Goal: Use online tool/utility: Utilize a website feature to perform a specific function

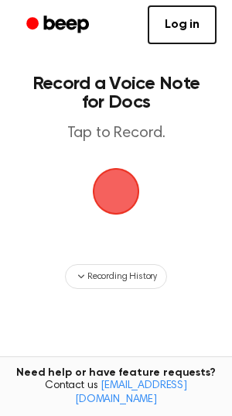
click at [118, 213] on span "button" at bounding box center [115, 190] width 43 height 43
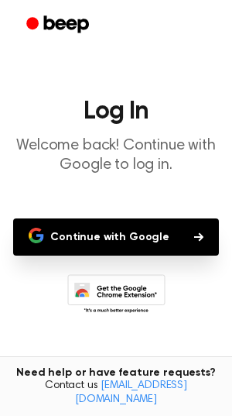
click at [95, 255] on button "Continue with Google" at bounding box center [116, 236] width 206 height 37
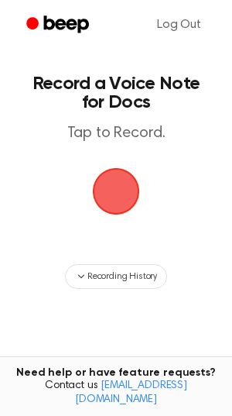
click at [126, 213] on span "button" at bounding box center [115, 190] width 43 height 43
click at [121, 213] on span "button" at bounding box center [115, 190] width 43 height 43
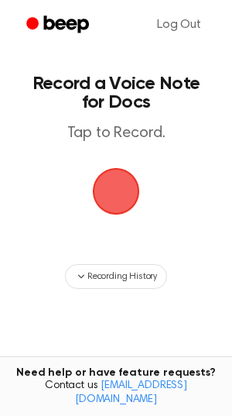
click at [121, 213] on span "button" at bounding box center [115, 190] width 43 height 43
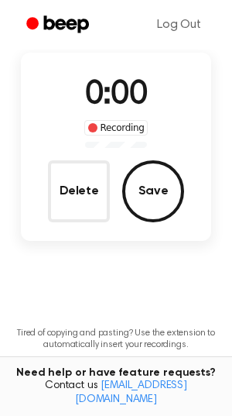
scroll to position [94, 0]
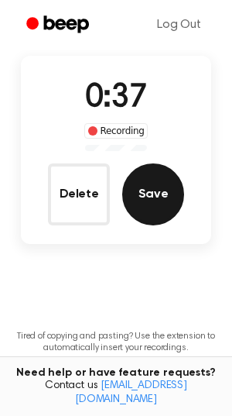
click at [157, 225] on button "Save" at bounding box center [153, 194] width 62 height 62
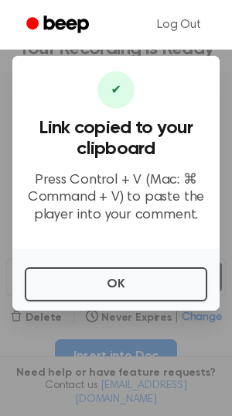
scroll to position [0, 0]
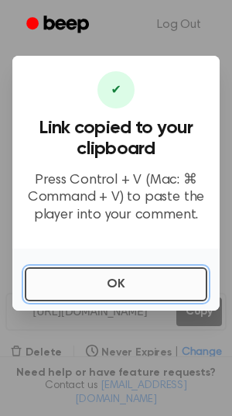
click at [84, 301] on button "OK" at bounding box center [116, 284] width 183 height 34
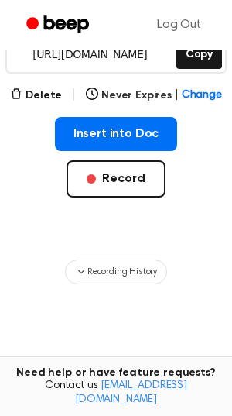
scroll to position [264, 0]
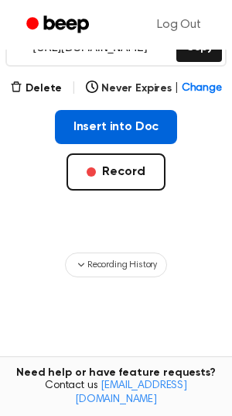
click at [109, 144] on button "Insert into Doc" at bounding box center [116, 127] width 123 height 34
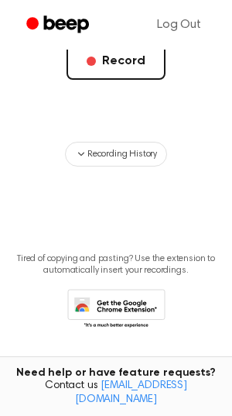
scroll to position [0, 0]
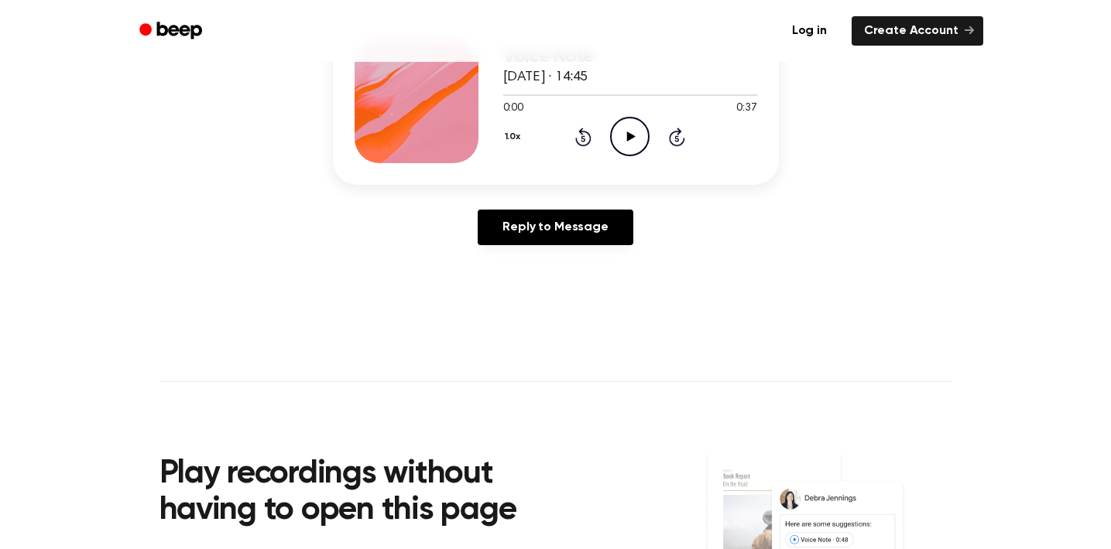
scroll to position [225, 0]
click at [635, 141] on icon at bounding box center [631, 136] width 9 height 10
click at [633, 141] on icon at bounding box center [629, 136] width 7 height 10
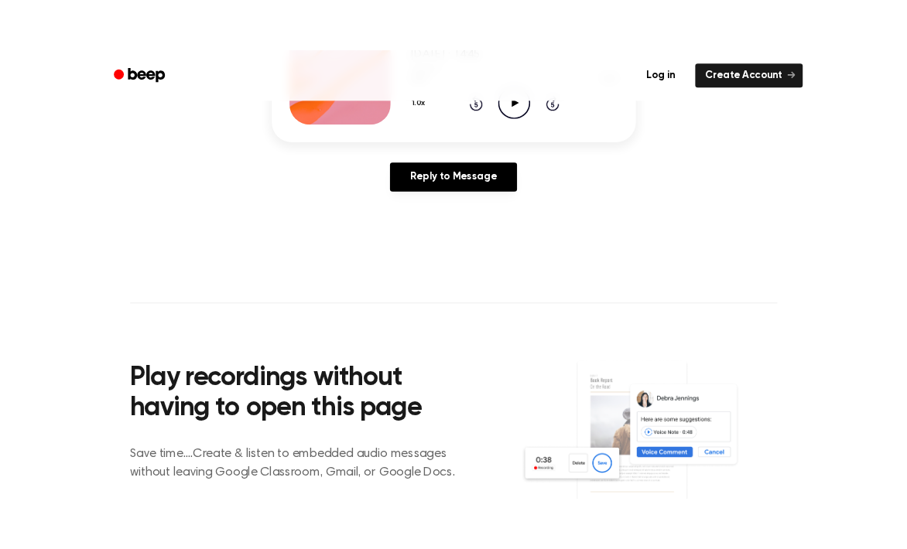
scroll to position [0, 0]
